Goal: Information Seeking & Learning: Check status

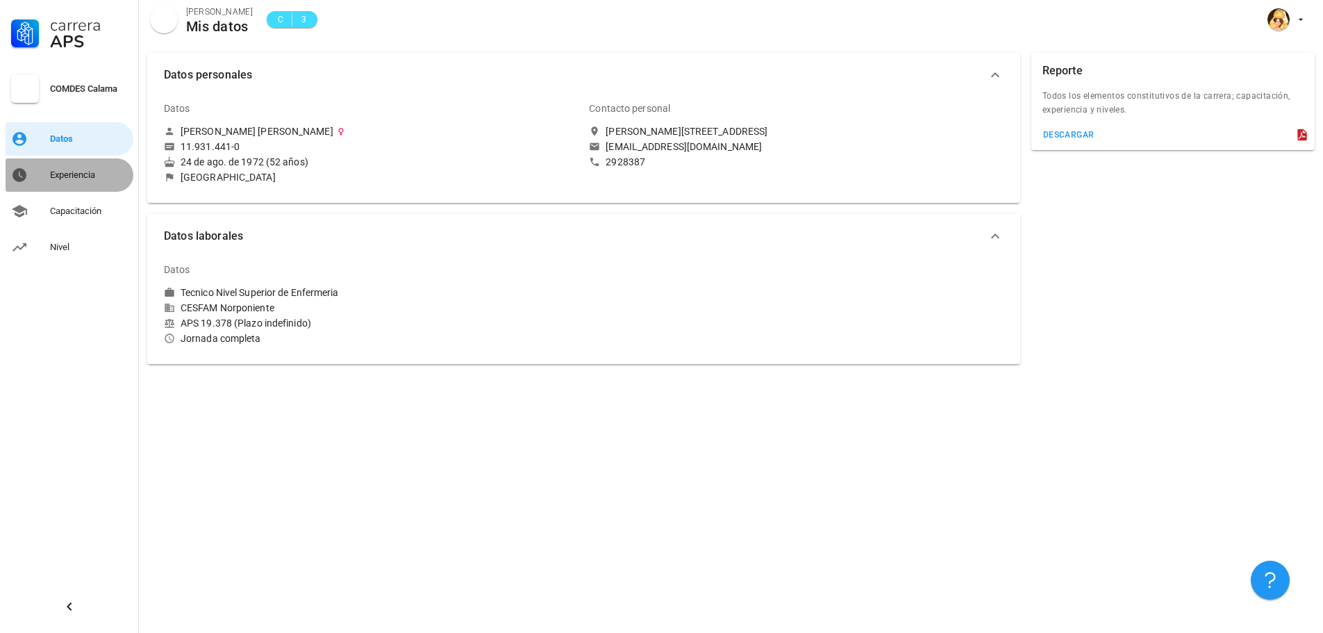
click at [91, 174] on div "Experiencia" at bounding box center [89, 174] width 78 height 11
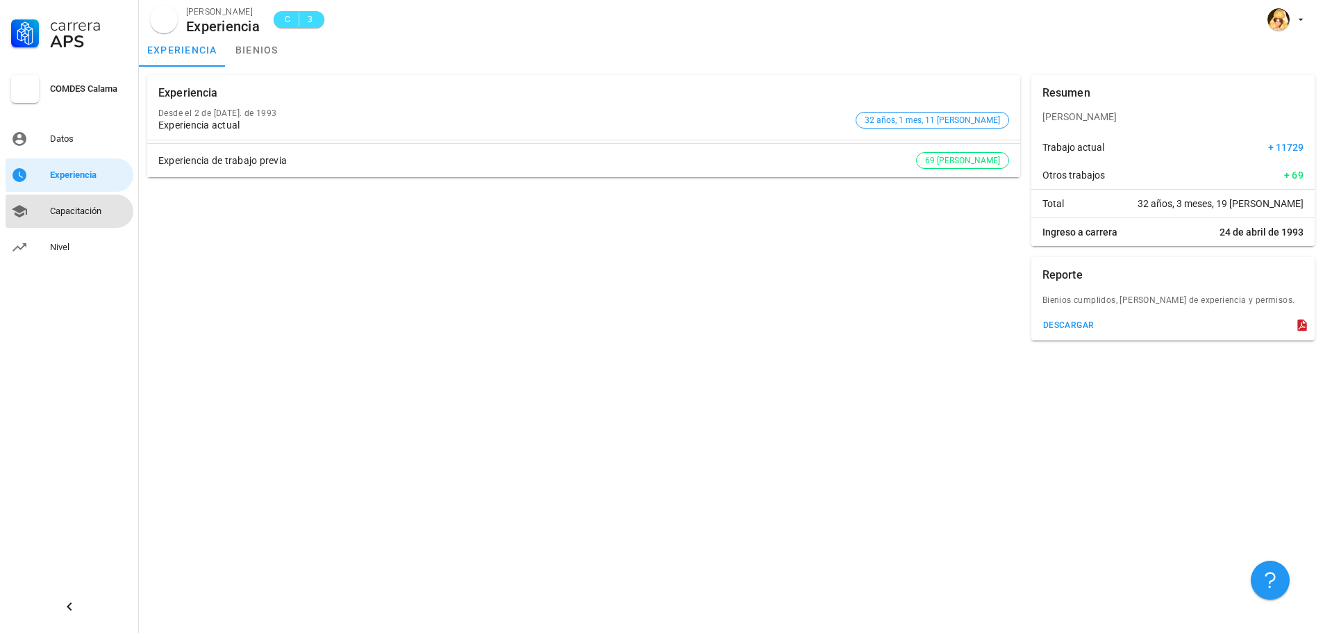
click at [61, 215] on div "Capacitación" at bounding box center [89, 211] width 78 height 11
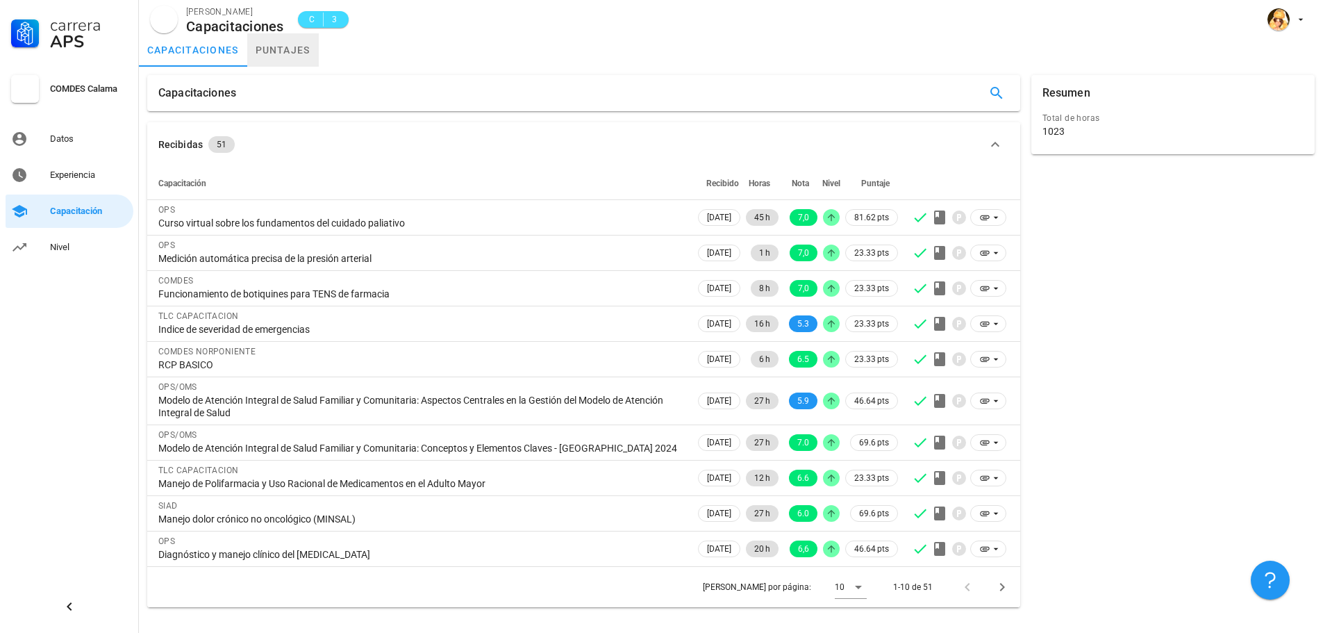
click at [295, 46] on link "puntajes" at bounding box center [283, 49] width 72 height 33
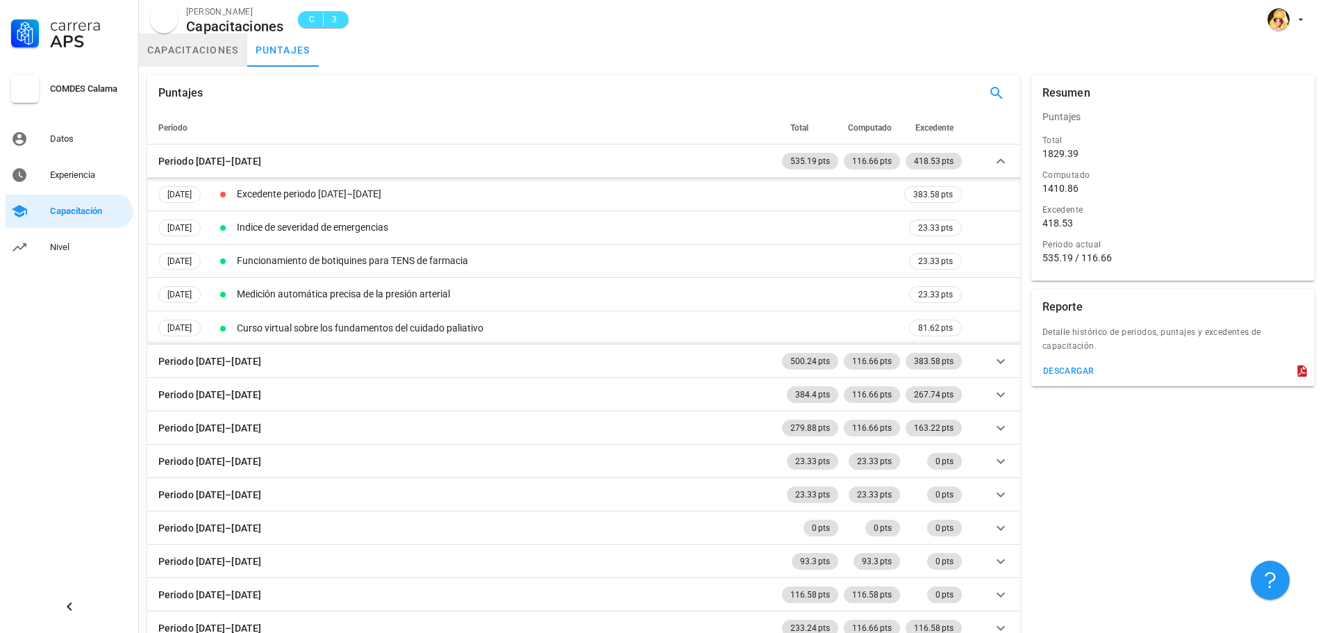
click at [181, 56] on link "capacitaciones" at bounding box center [193, 49] width 108 height 33
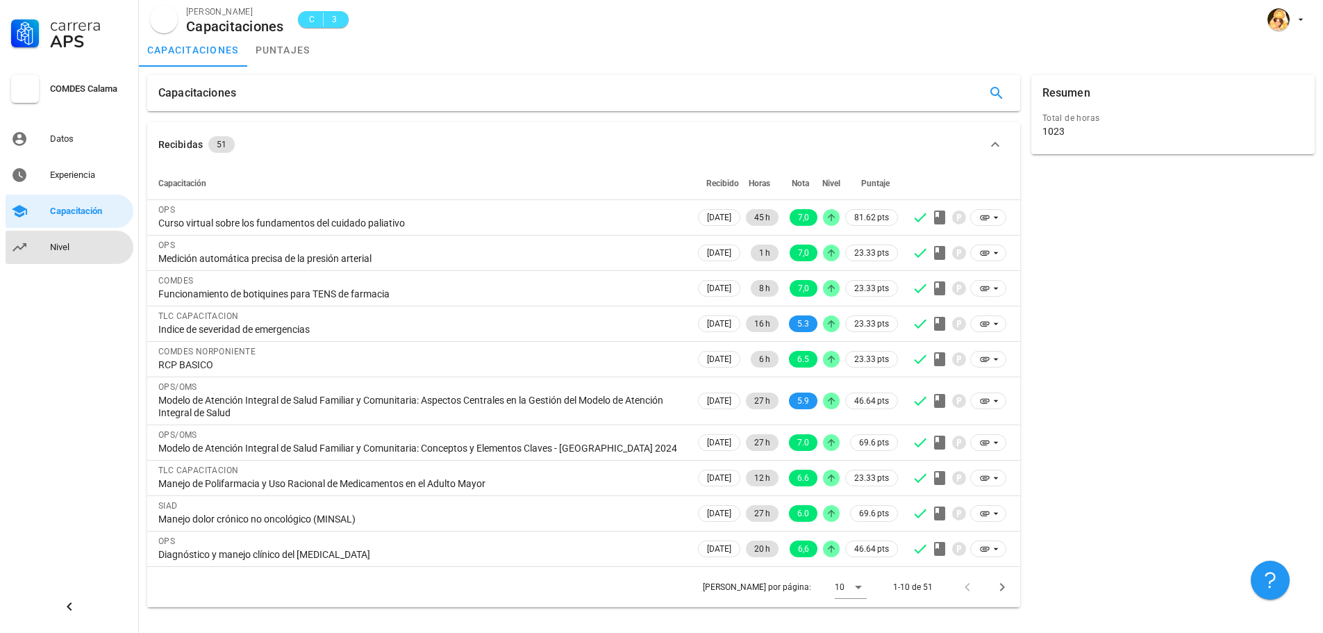
click at [69, 247] on div "Nivel" at bounding box center [89, 247] width 78 height 11
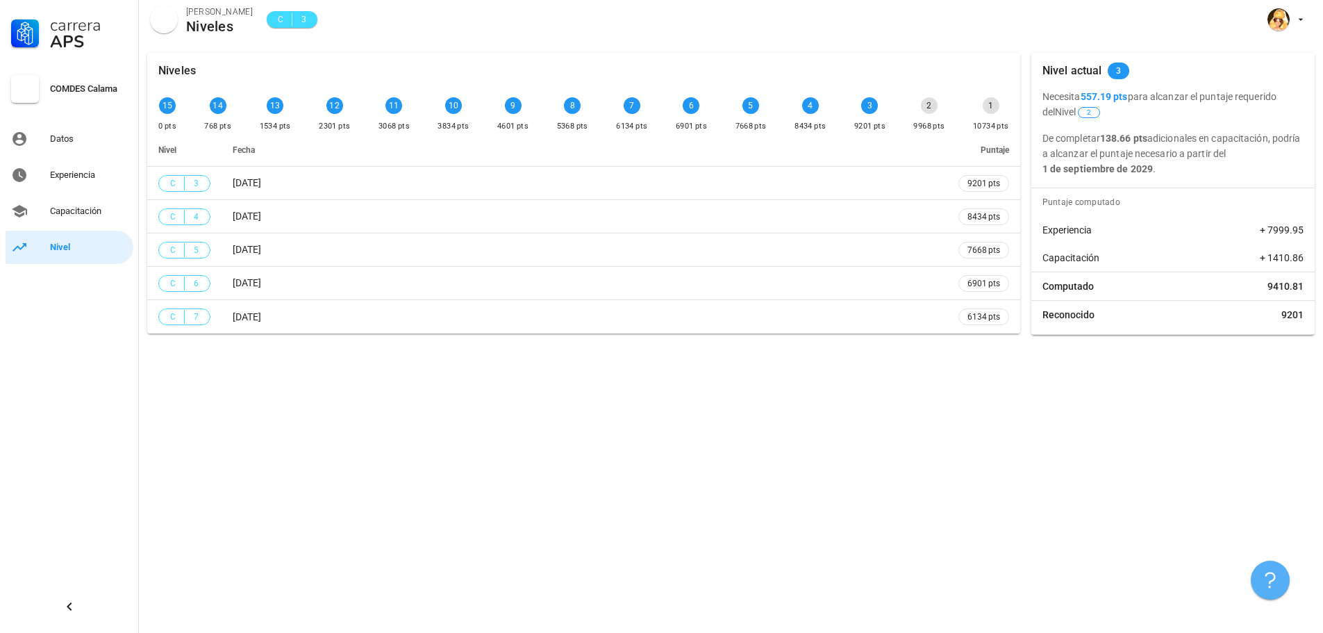
click at [1267, 580] on icon "button" at bounding box center [1270, 579] width 17 height 17
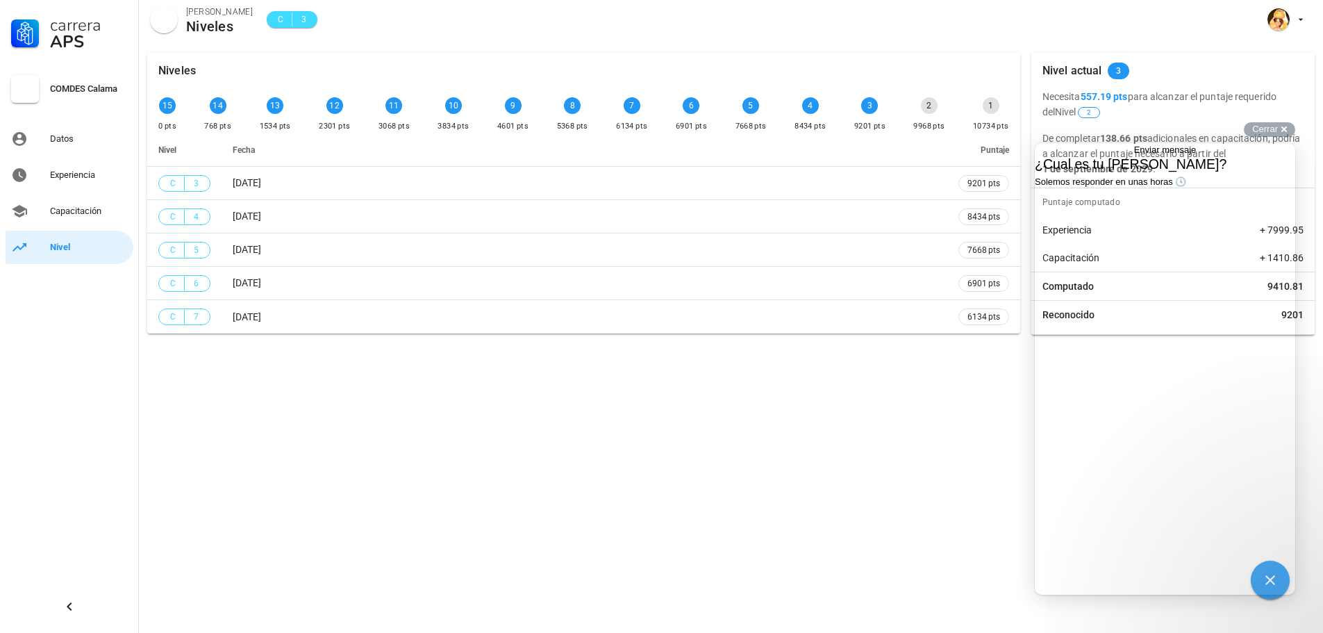
click at [773, 459] on div "Niveles 15 0 pts 14 768 pts 13 1534 pts 12 2301 pts 11 3068 pts 10 3834 pts 9 4…" at bounding box center [731, 338] width 1184 height 588
click at [1134, 155] on span "Go back" at bounding box center [1134, 149] width 0 height 10
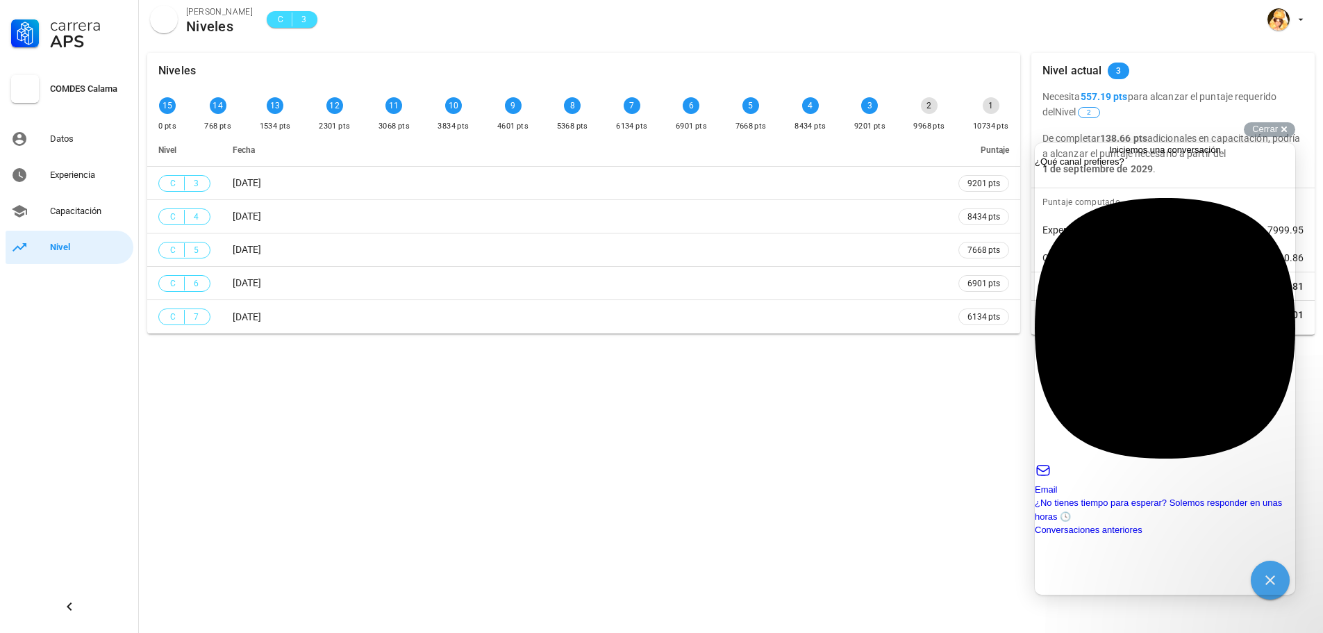
click at [807, 420] on div "Niveles 15 0 pts 14 768 pts 13 1534 pts 12 2301 pts 11 3068 pts 10 3834 pts 9 4…" at bounding box center [731, 338] width 1184 height 588
click at [1280, 131] on div "Cerrar cross-small" at bounding box center [1269, 129] width 51 height 15
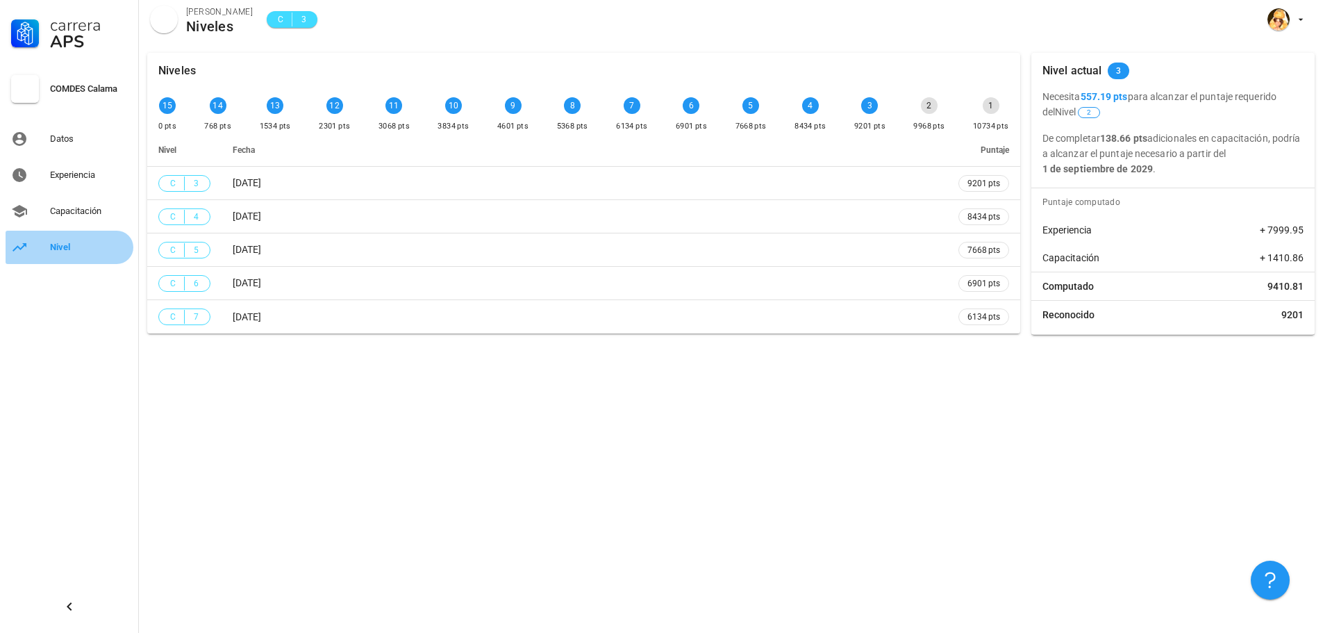
click at [71, 252] on div "Nivel" at bounding box center [89, 247] width 78 height 11
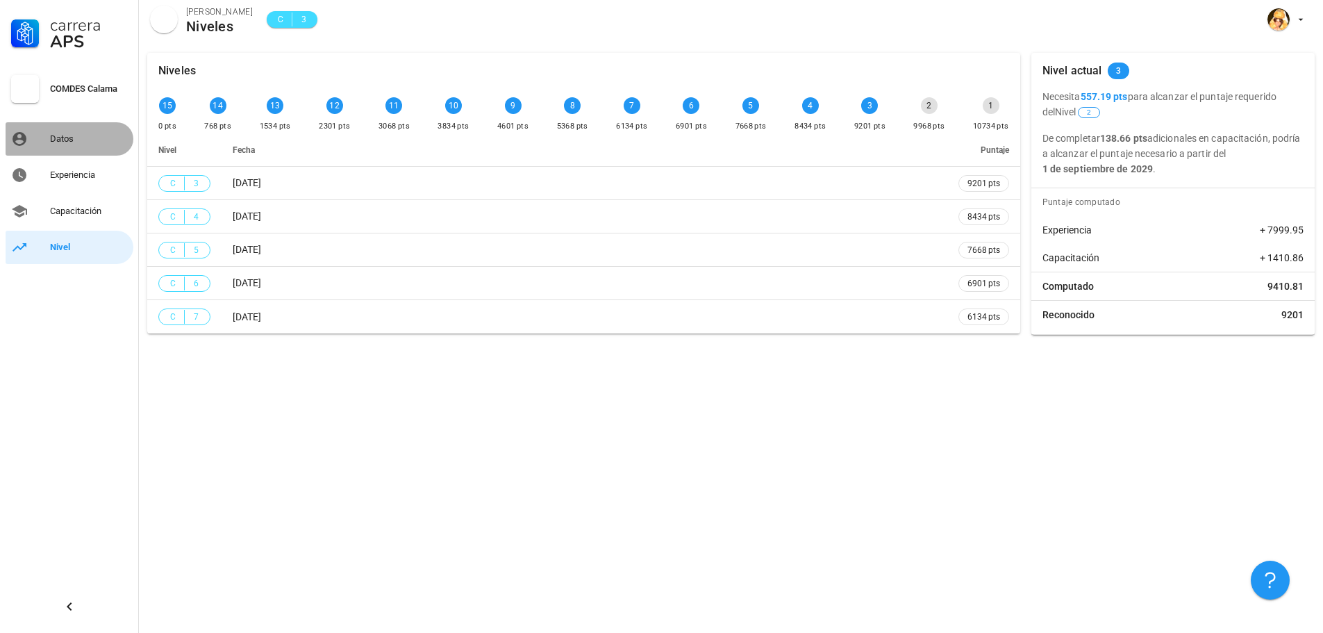
click at [62, 134] on div "Datos" at bounding box center [89, 138] width 78 height 11
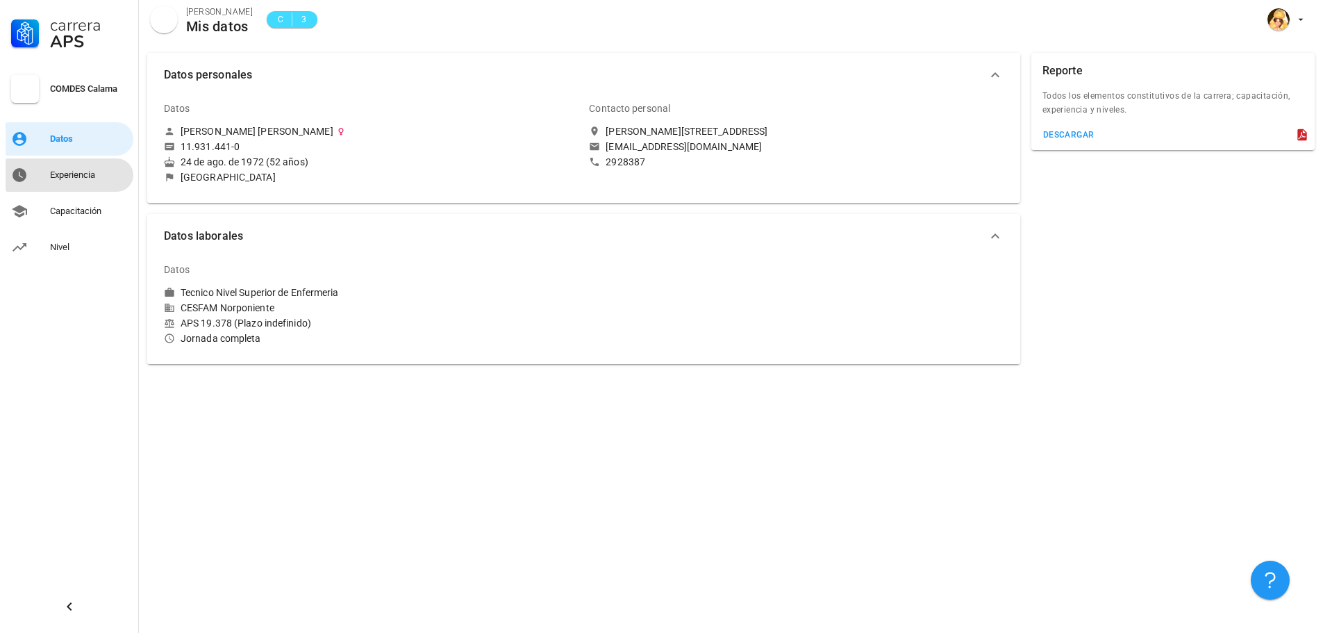
click at [74, 179] on div "Experiencia" at bounding box center [89, 174] width 78 height 11
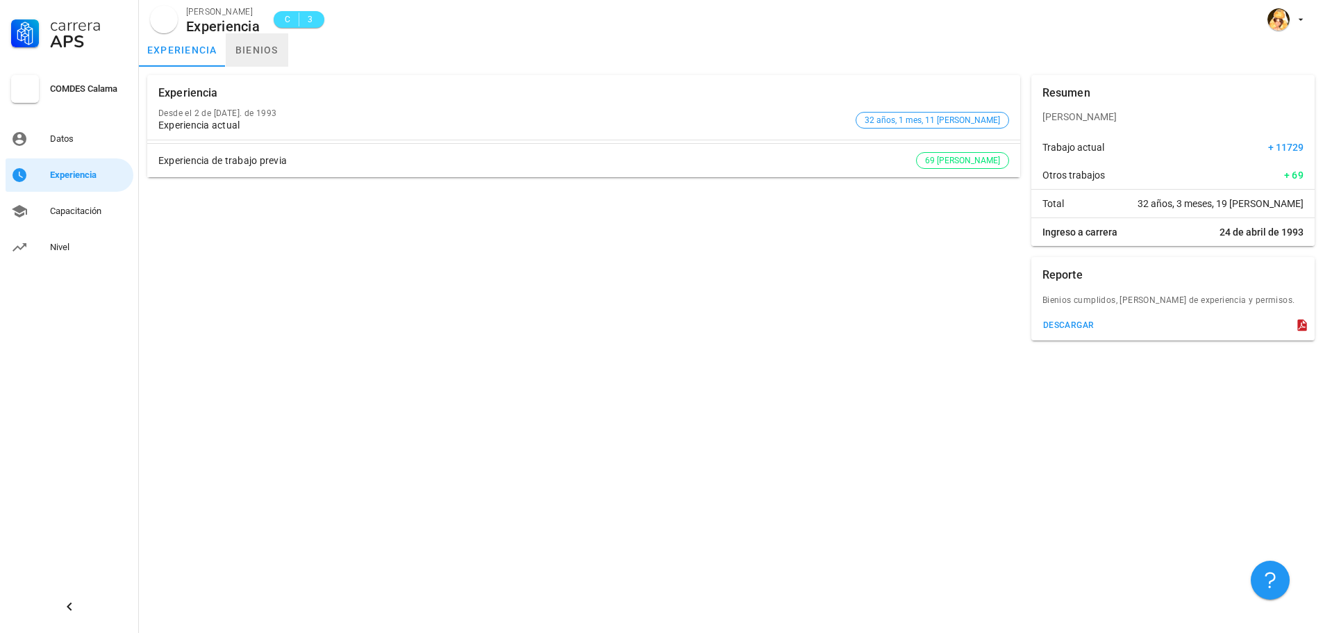
click at [265, 51] on link "bienios" at bounding box center [257, 49] width 62 height 33
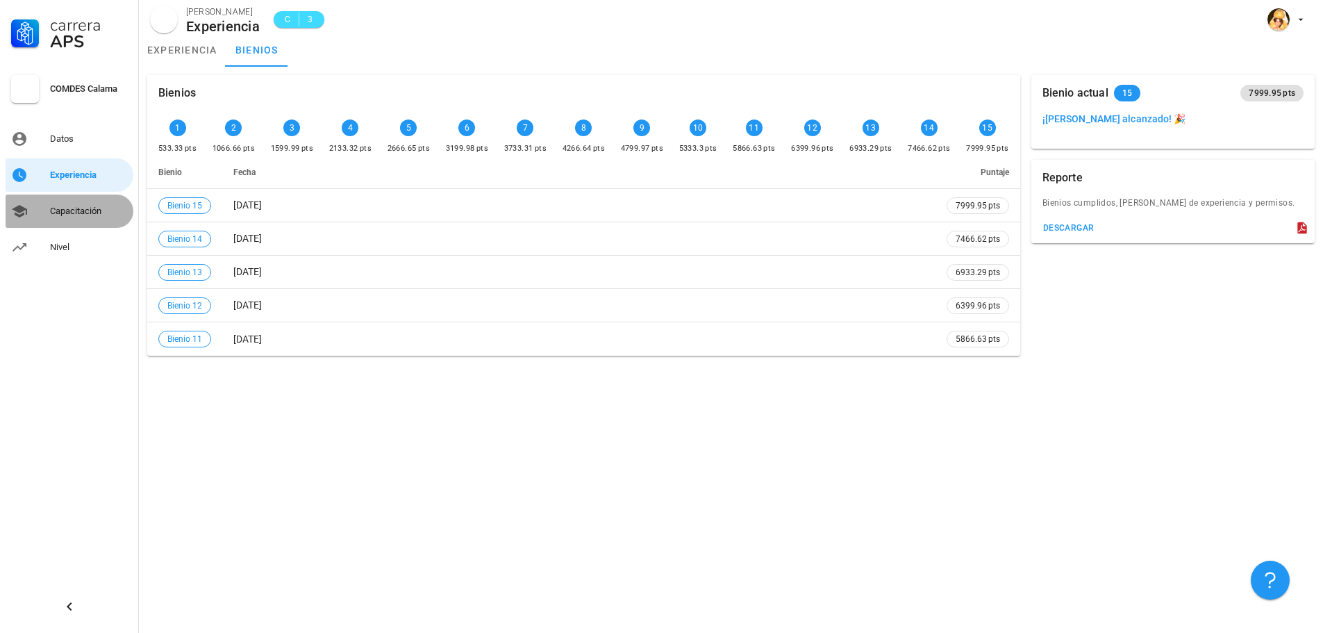
click at [97, 207] on div "Capacitación" at bounding box center [89, 211] width 78 height 11
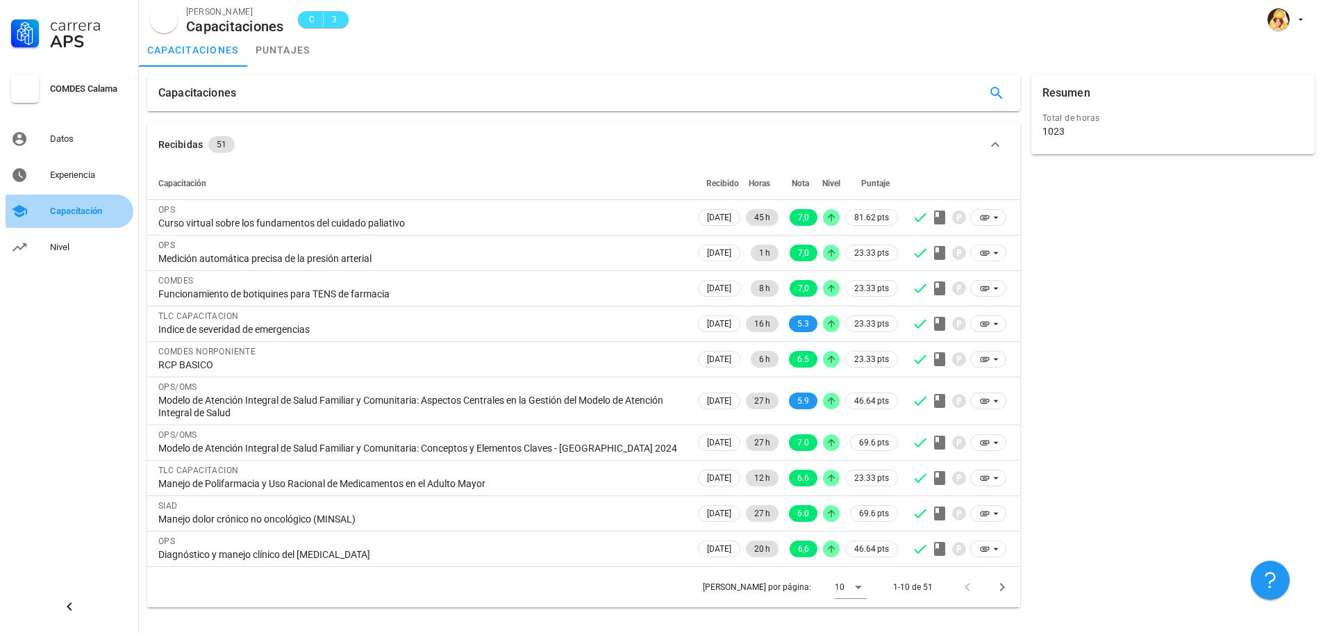
click at [97, 207] on div "Capacitación" at bounding box center [89, 211] width 78 height 11
click at [280, 49] on link "puntajes" at bounding box center [283, 49] width 72 height 33
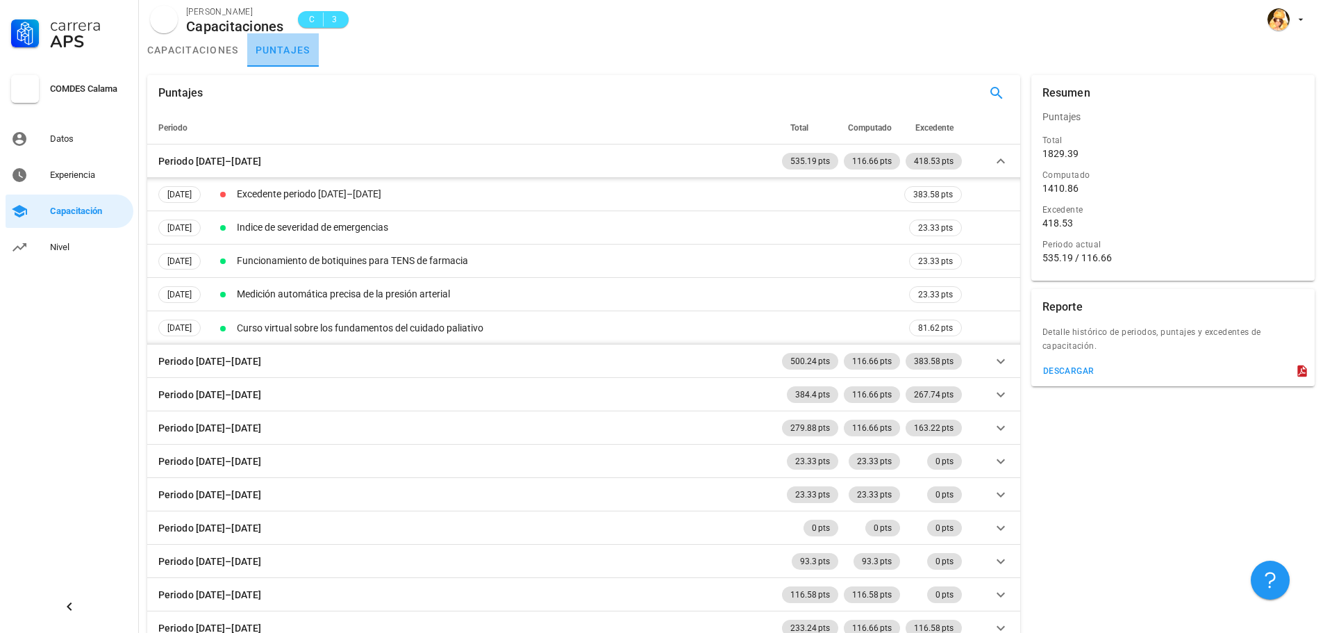
click at [274, 58] on link "puntajes" at bounding box center [283, 49] width 72 height 33
click at [71, 213] on div "Capacitación" at bounding box center [89, 211] width 78 height 11
